Goal: Navigation & Orientation: Find specific page/section

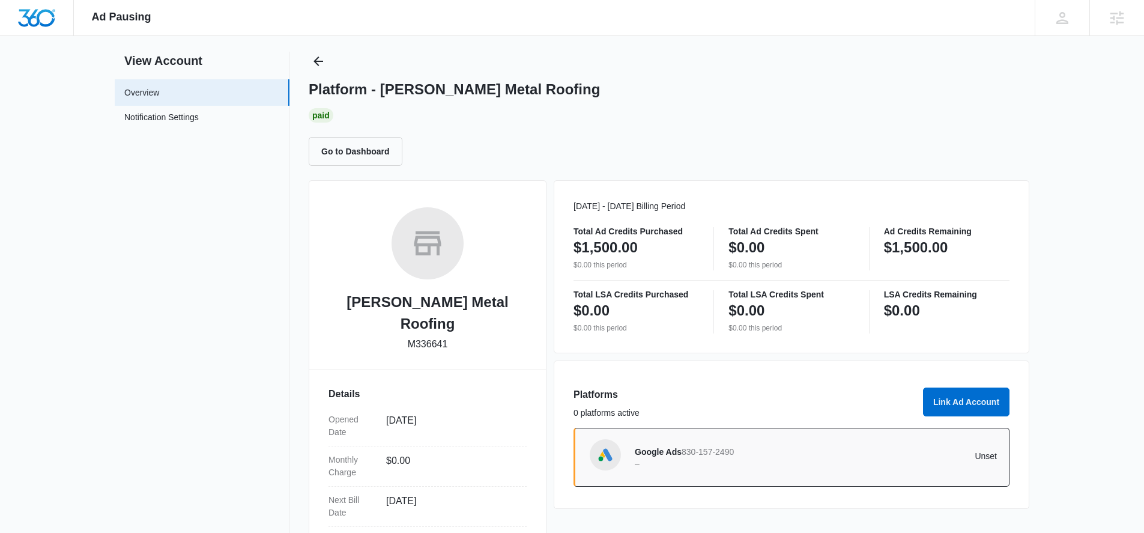
click at [98, 40] on div "Ad Pausing Apps Reputation Websites Forms CRM Email Social Content Ads Intellig…" at bounding box center [572, 243] width 1144 height 533
click at [164, 116] on link "Notification Settings" at bounding box center [161, 119] width 74 height 16
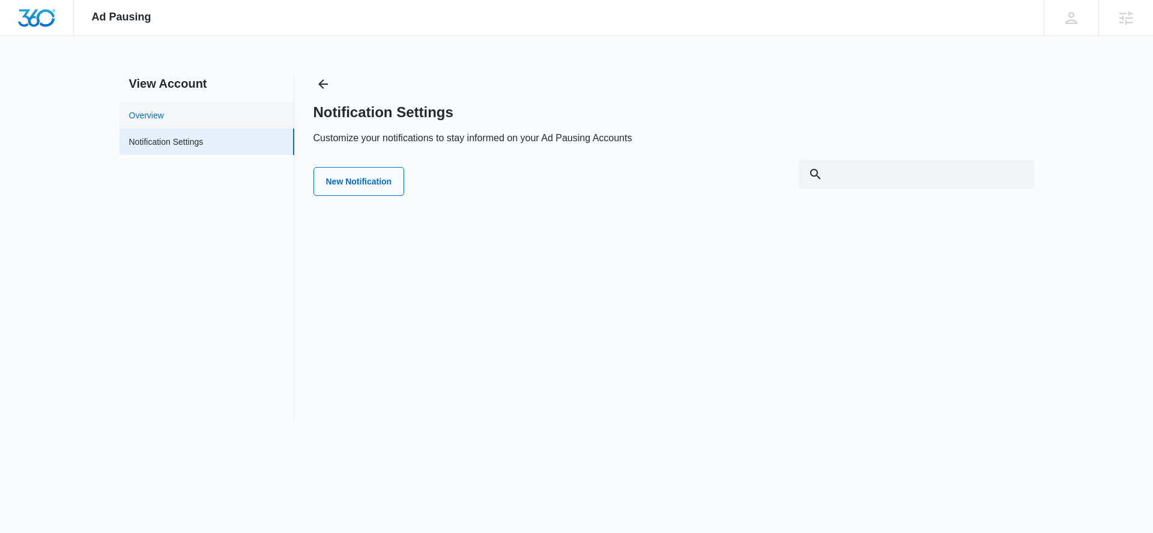
click at [164, 113] on link "Overview" at bounding box center [146, 115] width 35 height 13
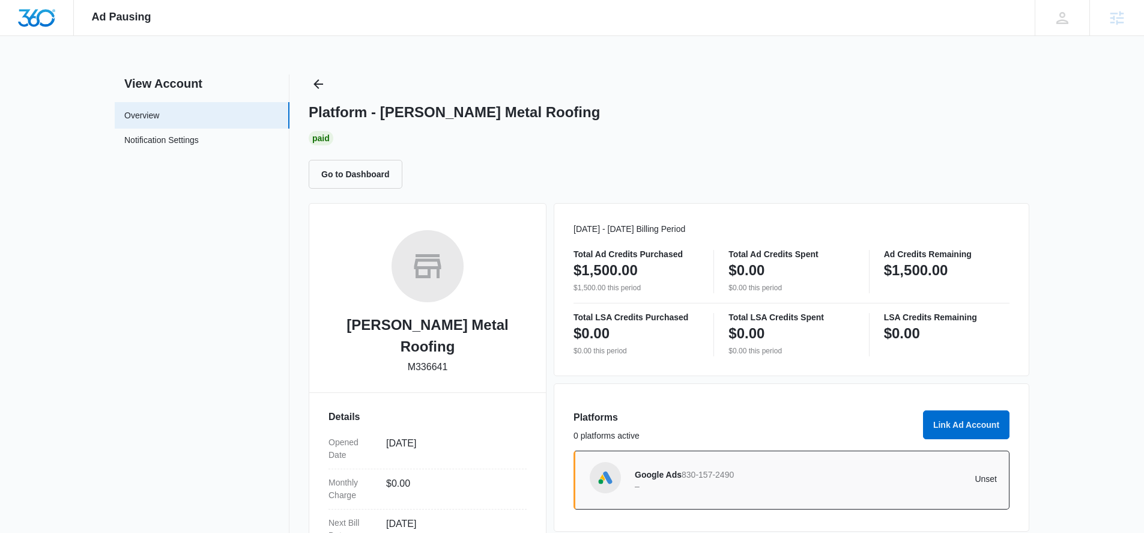
click at [110, 3] on div "Ad Pausing Apps Reputation Websites Forms CRM Email Social Content Ads Intellig…" at bounding box center [121, 17] width 95 height 35
click at [34, 11] on img "Dashboard" at bounding box center [36, 18] width 38 height 18
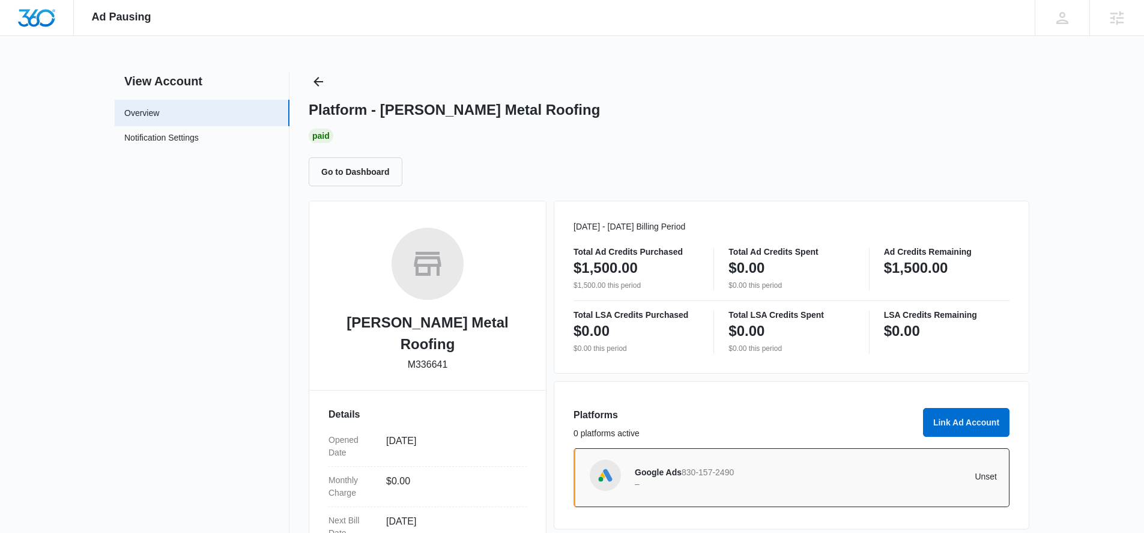
click at [276, 301] on nav "View Account Overview Notification Settings 0" at bounding box center [202, 400] width 175 height 656
